Goal: Download file/media

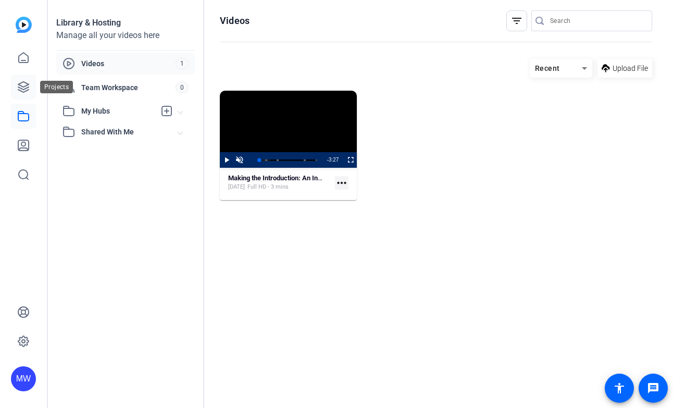
click at [25, 85] on icon at bounding box center [23, 87] width 10 height 10
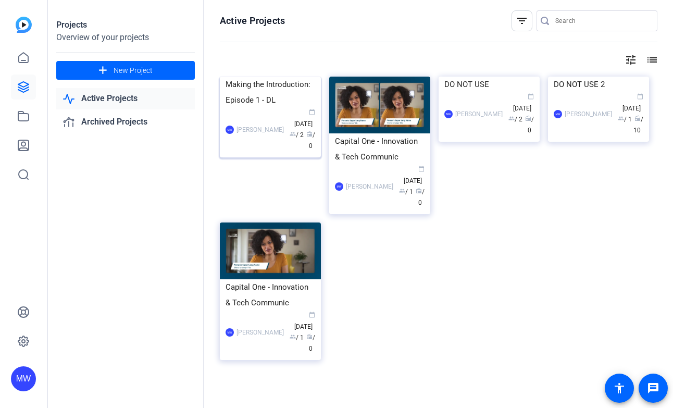
click at [267, 77] on img at bounding box center [270, 77] width 101 height 0
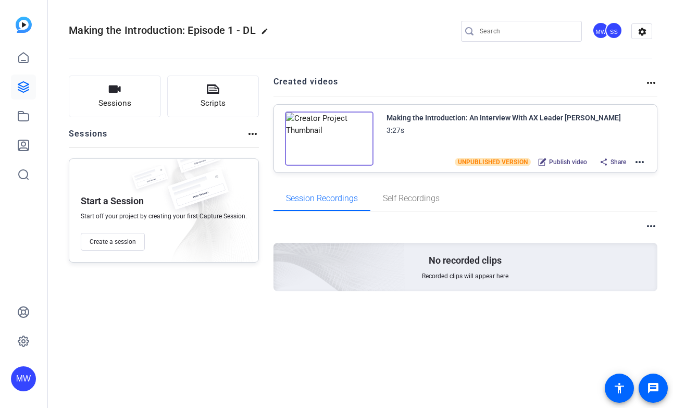
click at [324, 138] on img at bounding box center [329, 139] width 89 height 54
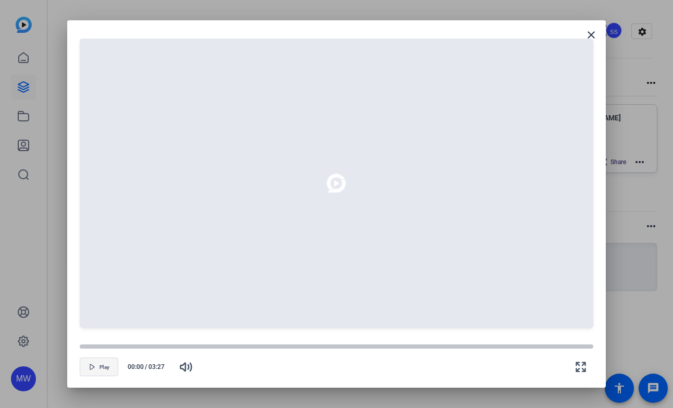
click at [105, 365] on span "Play" at bounding box center [105, 367] width 10 height 6
click at [591, 33] on mat-icon "close" at bounding box center [591, 35] width 13 height 13
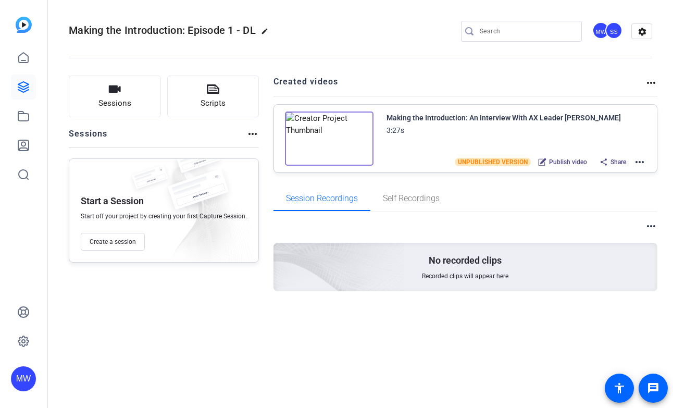
click at [641, 160] on mat-icon "more_horiz" at bounding box center [640, 162] width 13 height 13
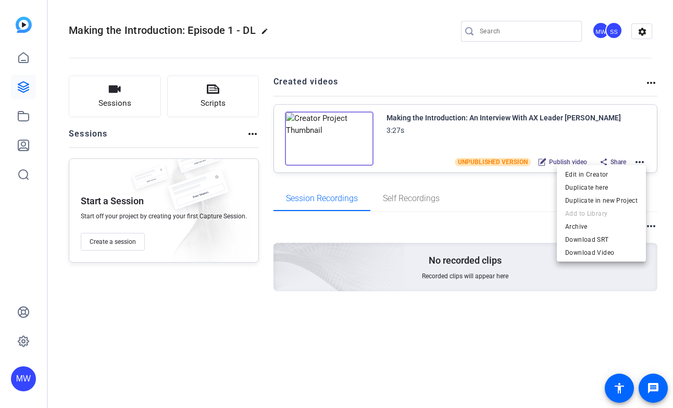
drag, startPoint x: 27, startPoint y: 294, endPoint x: 24, endPoint y: 304, distance: 10.1
click at [26, 296] on div at bounding box center [336, 204] width 673 height 408
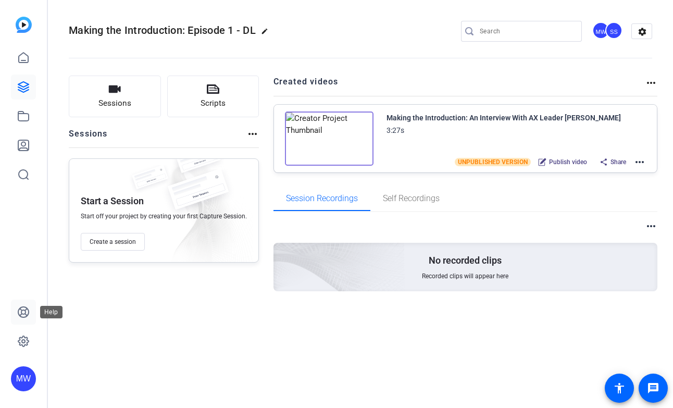
click at [24, 312] on icon at bounding box center [23, 312] width 13 height 13
click at [639, 160] on mat-icon "more_horiz" at bounding box center [640, 162] width 13 height 13
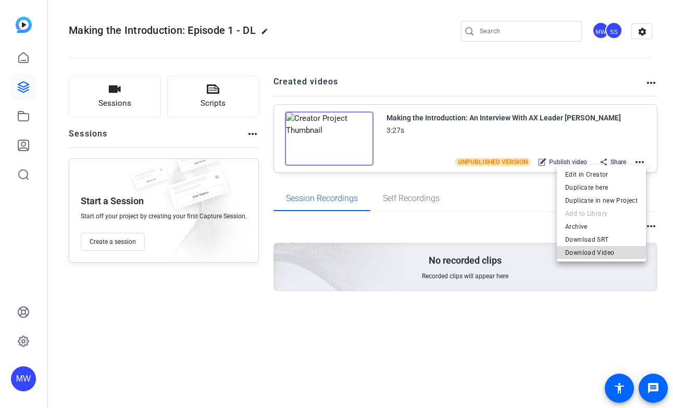
click at [597, 249] on span "Download Video" at bounding box center [601, 252] width 72 height 13
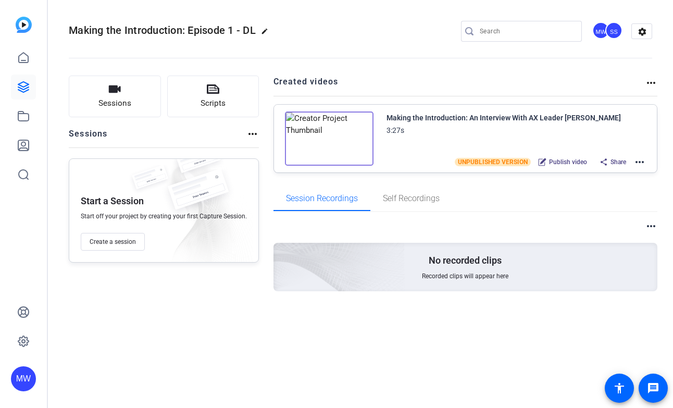
click at [406, 117] on div "Making the Introduction: An Interview With AX Leader [PERSON_NAME]" at bounding box center [504, 118] width 234 height 13
click at [641, 159] on mat-icon "more_horiz" at bounding box center [640, 162] width 13 height 13
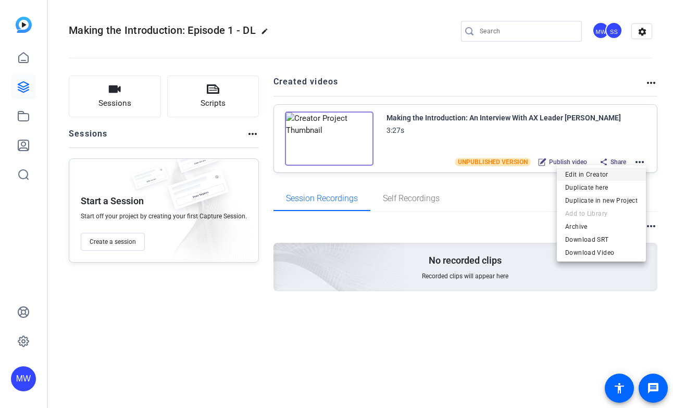
click at [630, 170] on span "Edit in Creator" at bounding box center [601, 174] width 72 height 13
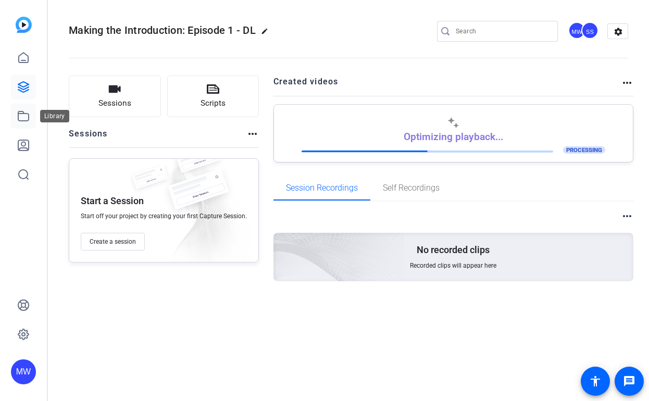
click at [21, 119] on icon at bounding box center [23, 116] width 13 height 13
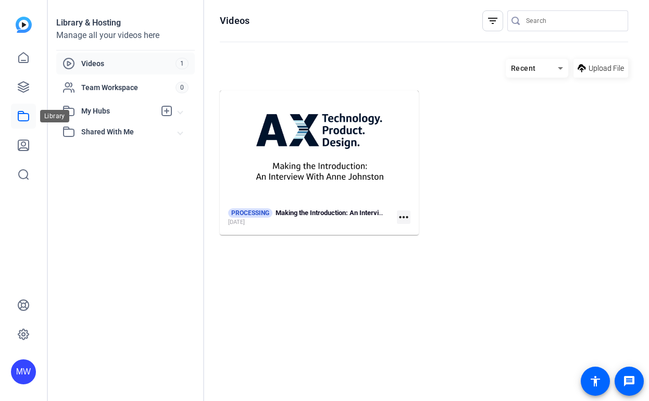
click at [22, 116] on icon at bounding box center [23, 116] width 13 height 13
click at [404, 218] on mat-icon "more_horiz" at bounding box center [404, 217] width 14 height 14
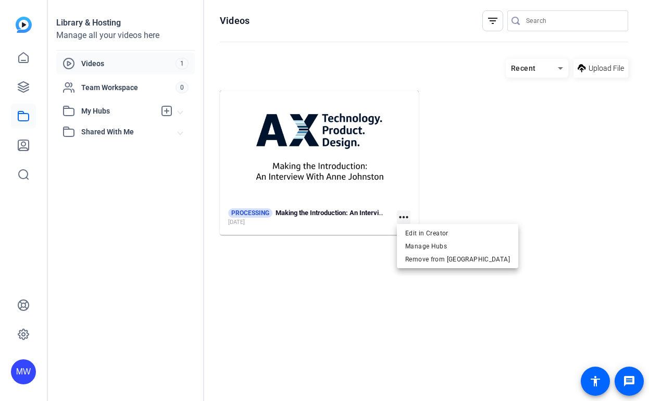
click at [264, 144] on div at bounding box center [324, 200] width 649 height 401
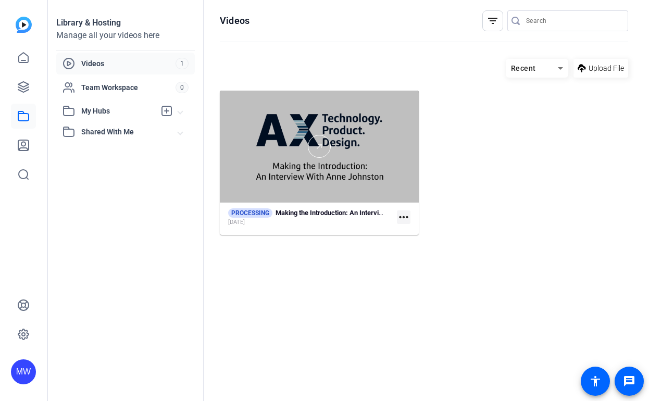
click at [253, 105] on div at bounding box center [319, 147] width 199 height 112
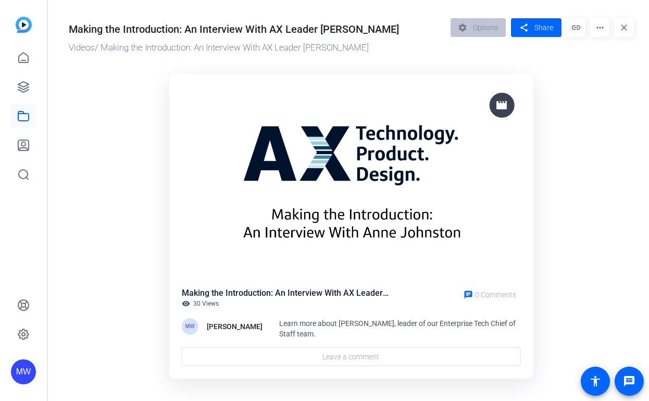
click at [220, 292] on div "Making the Introduction: An Interview With AX Leader [PERSON_NAME]" at bounding box center [286, 293] width 208 height 13
click at [327, 170] on img at bounding box center [351, 181] width 339 height 191
click at [596, 29] on mat-icon "more_horiz" at bounding box center [600, 27] width 19 height 19
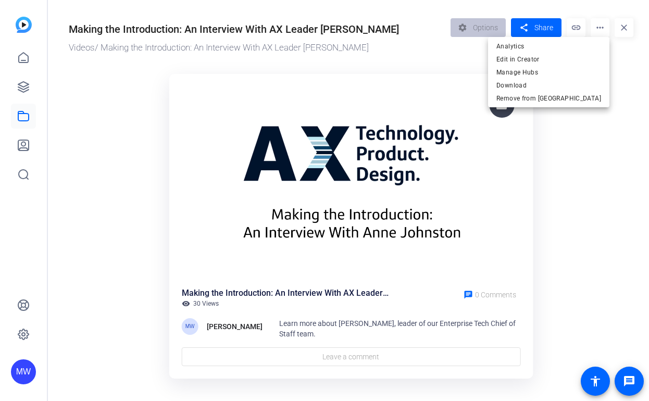
click at [596, 29] on div at bounding box center [324, 200] width 649 height 401
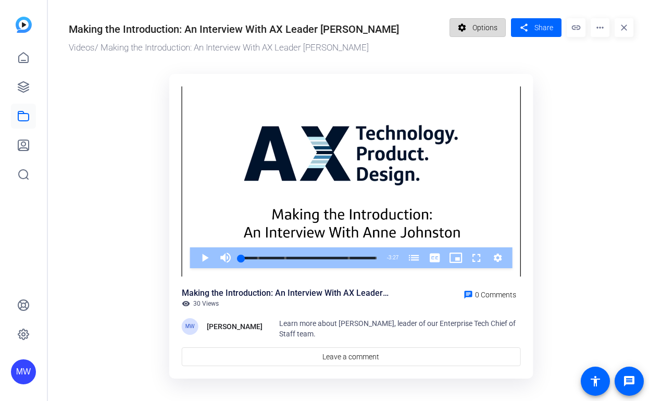
click at [475, 32] on span "Options" at bounding box center [485, 28] width 25 height 20
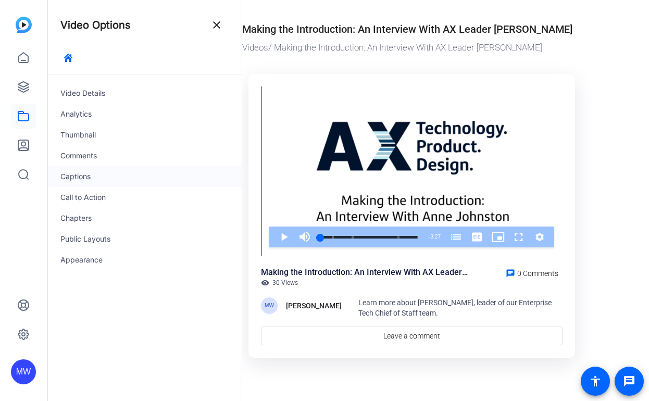
click at [78, 176] on div "Captions" at bounding box center [145, 176] width 194 height 21
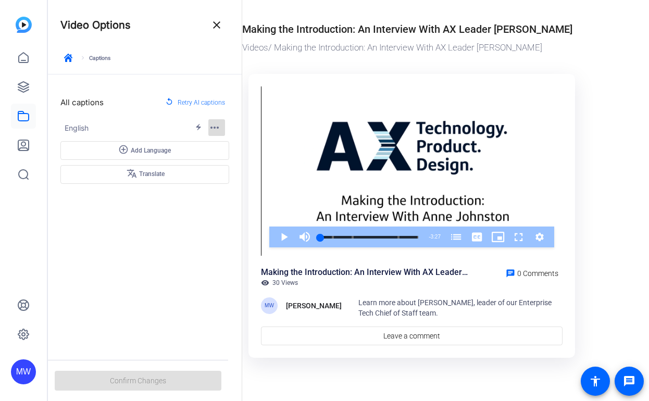
click at [220, 130] on mat-icon "more_horiz" at bounding box center [214, 127] width 13 height 13
click at [217, 129] on div at bounding box center [324, 200] width 649 height 401
click at [215, 23] on mat-icon "close" at bounding box center [216, 25] width 13 height 13
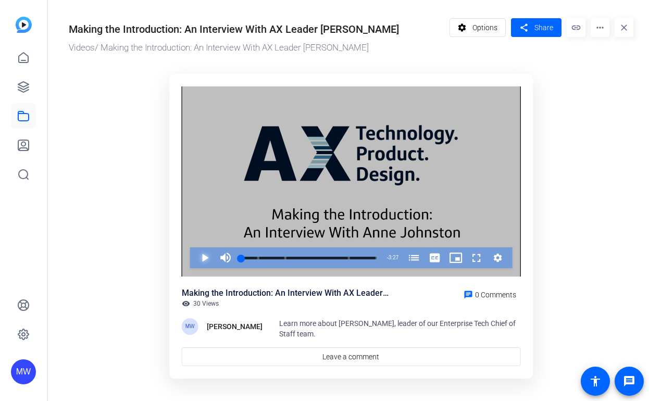
click at [194, 257] on span "Video Player" at bounding box center [194, 257] width 0 height 21
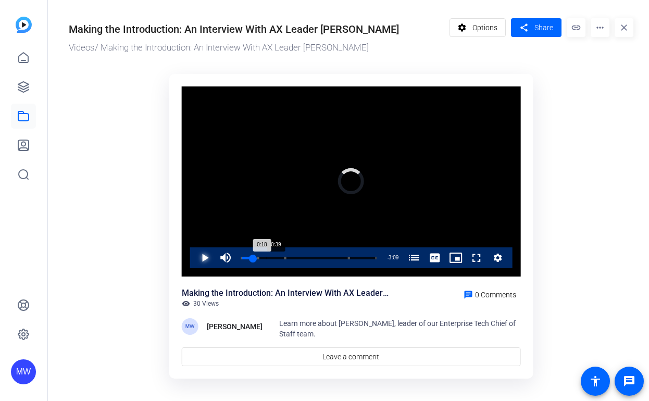
drag, startPoint x: 243, startPoint y: 255, endPoint x: 266, endPoint y: 255, distance: 23.5
click at [266, 255] on div "Loaded : 10.00% 0:39 0:18 [PERSON_NAME] Chief of Staff [PERSON_NAME] on LinkedI…" at bounding box center [309, 257] width 146 height 21
click at [194, 258] on span "Video Player" at bounding box center [194, 257] width 0 height 21
click at [427, 259] on span "Video Player" at bounding box center [435, 257] width 21 height 21
click at [431, 244] on span "English Captions" at bounding box center [435, 246] width 20 height 7
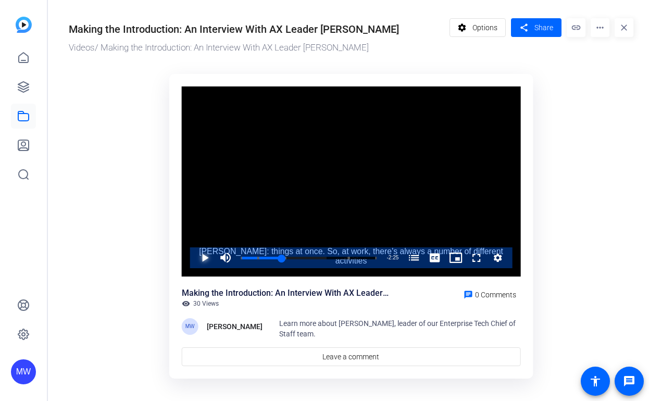
click at [194, 261] on span "Video Player" at bounding box center [194, 257] width 0 height 21
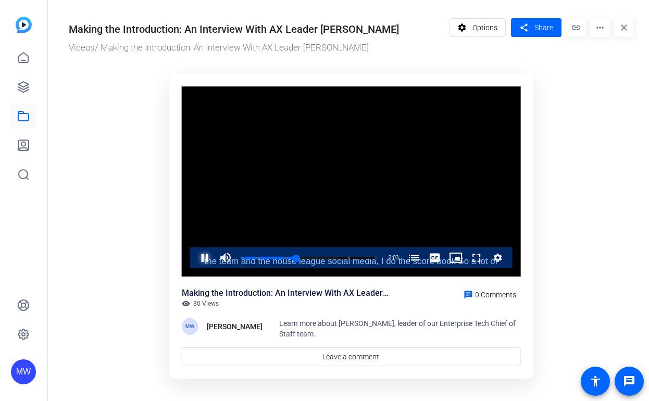
click at [194, 257] on span "Video Player" at bounding box center [194, 257] width 0 height 21
click at [601, 27] on mat-icon "more_horiz" at bounding box center [600, 27] width 19 height 19
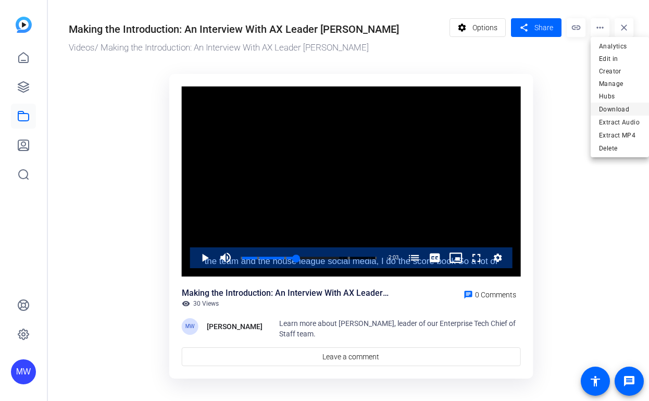
click at [616, 103] on span "Download" at bounding box center [620, 109] width 42 height 13
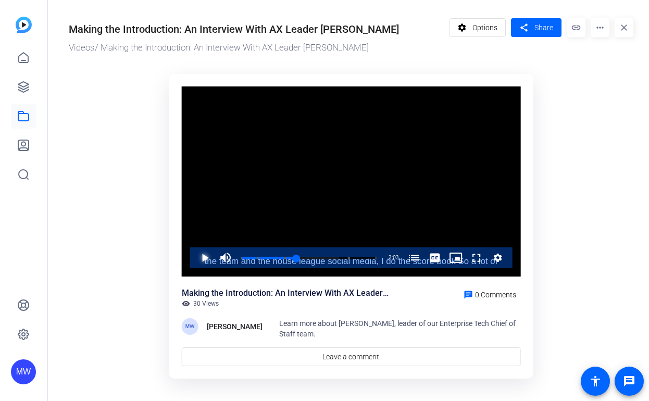
click at [194, 258] on span "Video Player" at bounding box center [194, 257] width 0 height 21
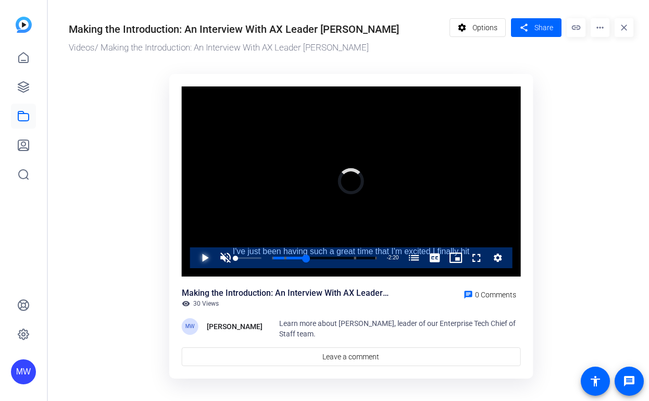
drag, startPoint x: 297, startPoint y: 258, endPoint x: 207, endPoint y: 259, distance: 89.6
click at [221, 259] on div "Play Unmute 0% Current Time 1:07 / Duration 3:27 Loaded : 0.00% 0:00 1:07 [PERS…" at bounding box center [351, 257] width 323 height 21
click at [194, 258] on span "Video Player" at bounding box center [194, 257] width 0 height 21
click at [194, 259] on span "Video Player" at bounding box center [194, 257] width 0 height 21
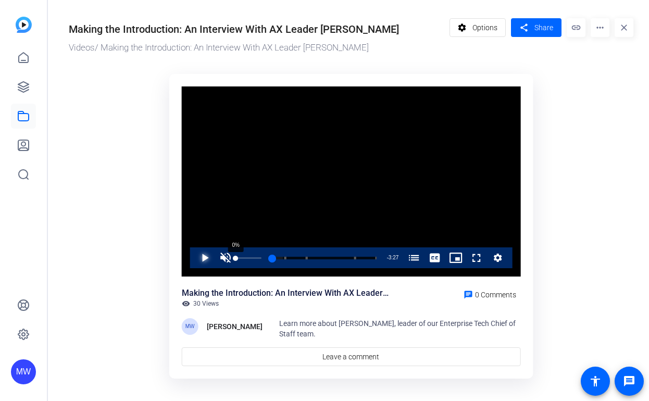
drag, startPoint x: 243, startPoint y: 258, endPoint x: 232, endPoint y: 258, distance: 10.9
click at [232, 258] on div "Play Unmute 0% Current Time 0:00 / Duration 3:27 Loaded : 10.00% 0:00 0:00 [PER…" at bounding box center [351, 257] width 323 height 21
click at [194, 259] on span "Video Player" at bounding box center [194, 257] width 0 height 21
click at [600, 32] on mat-icon "more_horiz" at bounding box center [600, 27] width 19 height 19
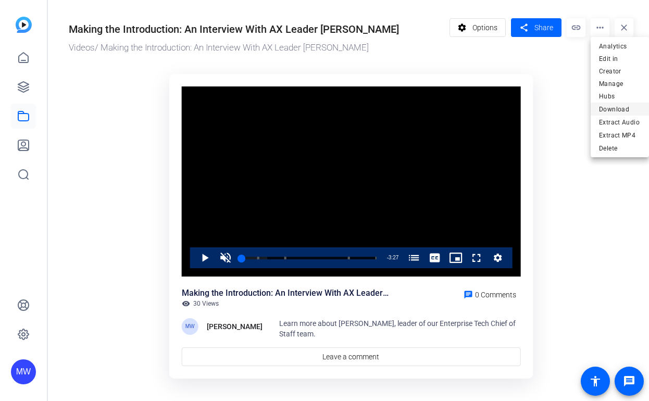
click at [611, 103] on span "Download" at bounding box center [620, 109] width 42 height 13
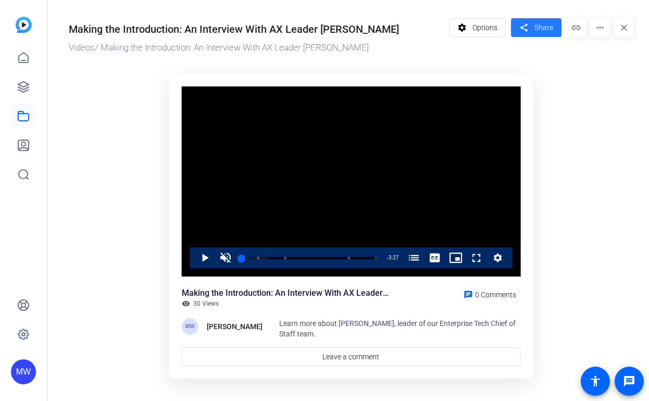
click at [546, 26] on span "Share" at bounding box center [544, 27] width 19 height 11
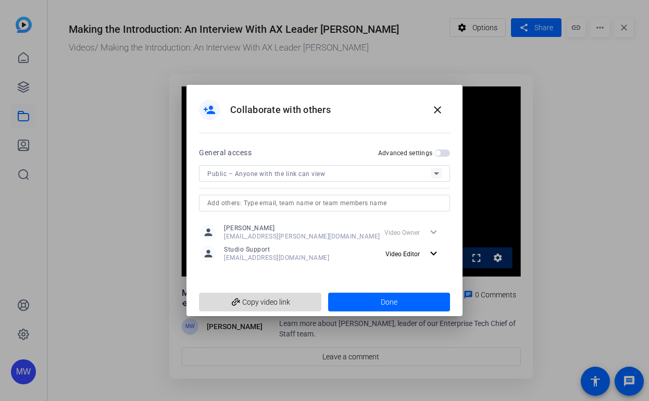
click at [268, 302] on span "add_link Copy video link" at bounding box center [260, 302] width 106 height 20
click at [435, 110] on mat-icon "close" at bounding box center [437, 110] width 13 height 13
